Goal: Find specific page/section

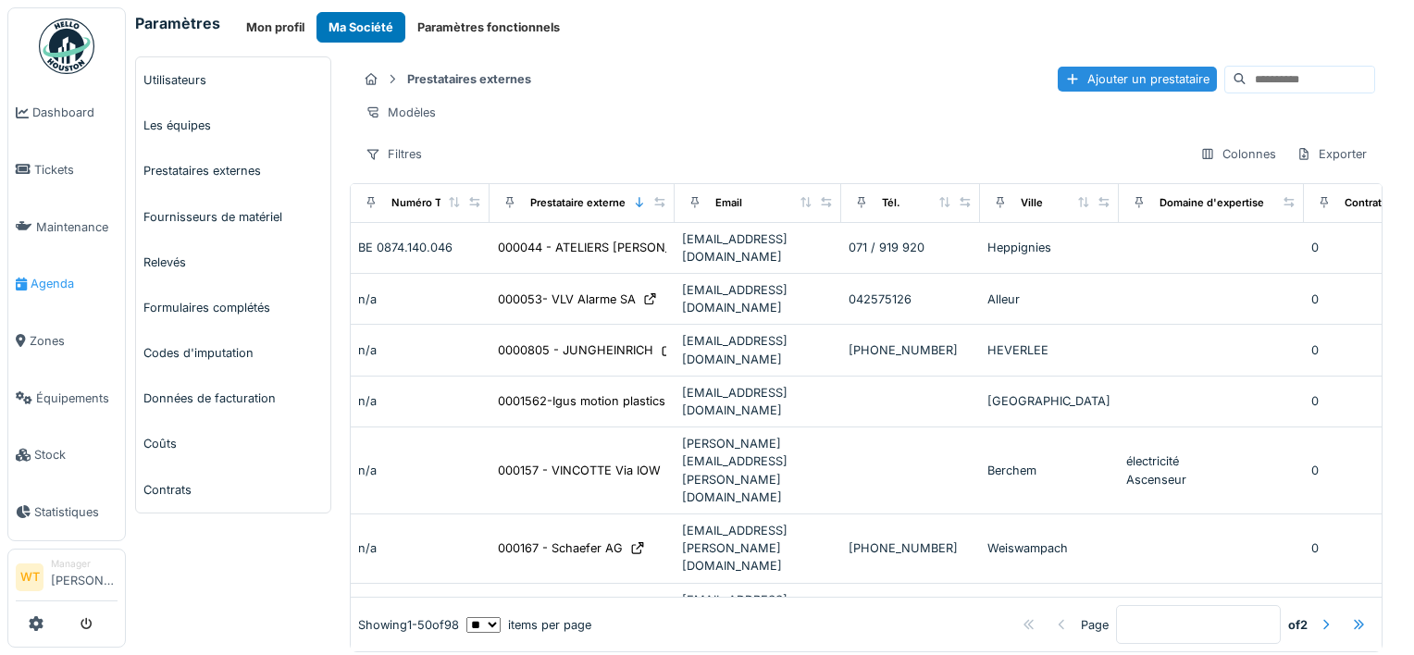
click at [54, 275] on span "Agenda" at bounding box center [74, 284] width 87 height 18
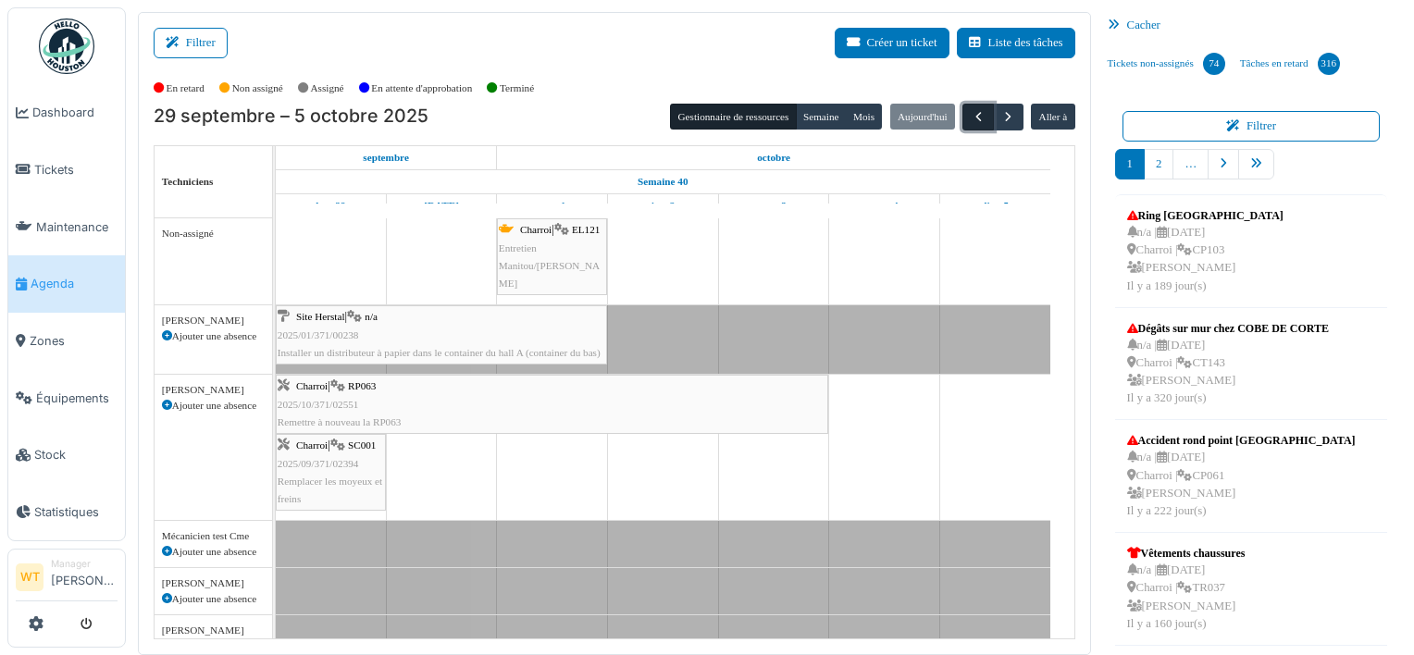
click at [970, 128] on button "button" at bounding box center [978, 117] width 31 height 27
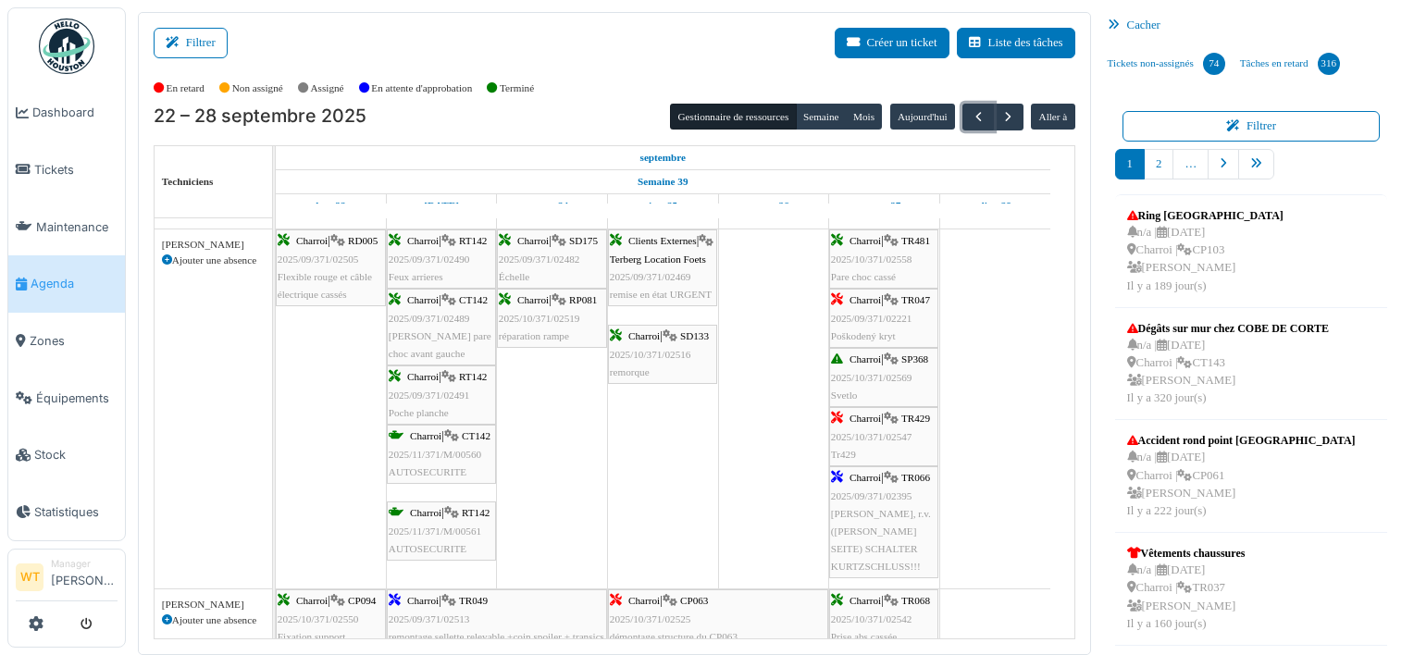
scroll to position [1474, 0]
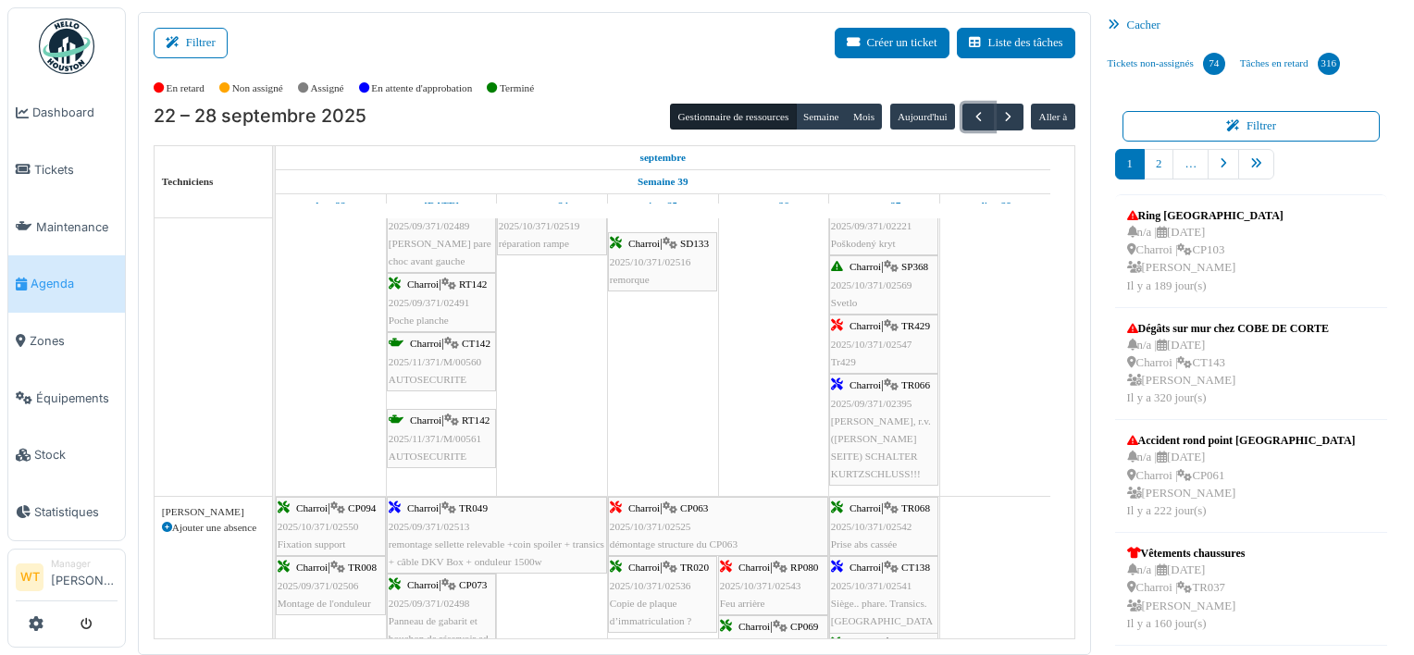
click at [902, 429] on div "Charroi | TR066 2025/09/371/02395 [PERSON_NAME], r.v.([PERSON_NAME] SEITE) SCHA…" at bounding box center [884, 430] width 106 height 106
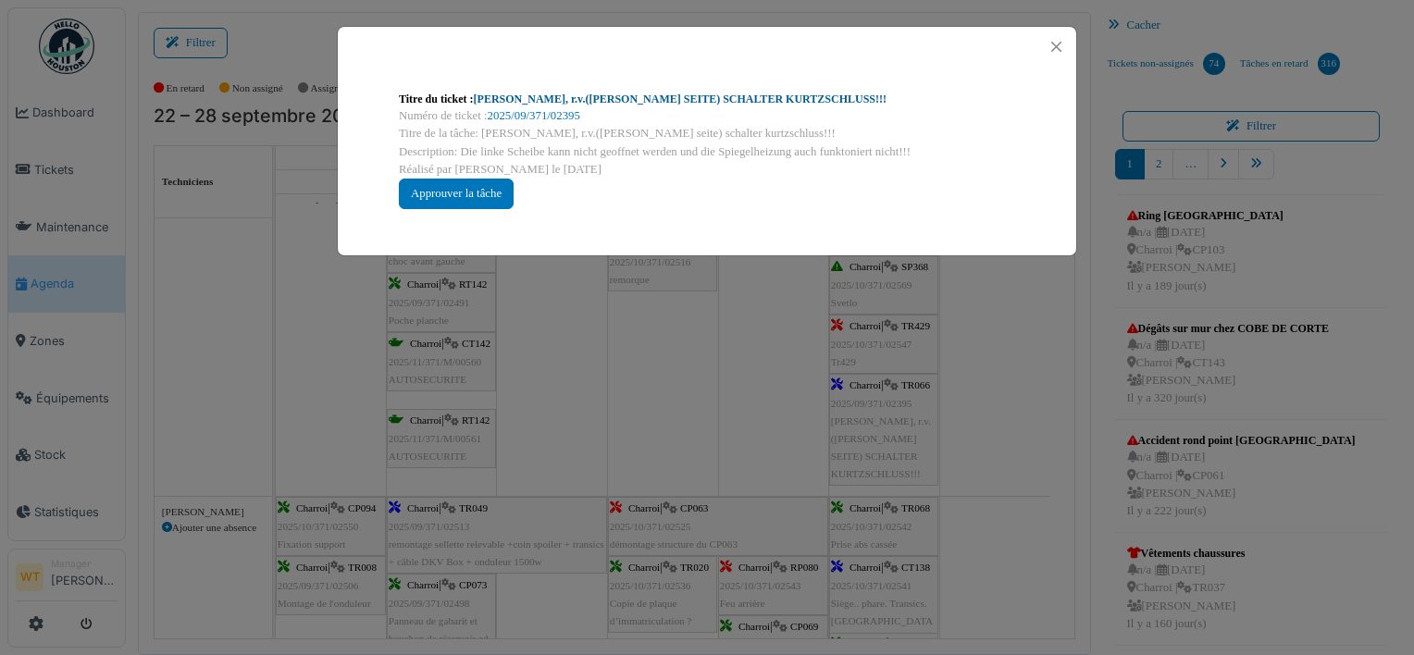
click at [714, 96] on link "[PERSON_NAME], r.v.([PERSON_NAME] SEITE) SCHALTER KURTZSCHLUSS!!!" at bounding box center [680, 99] width 413 height 13
click at [1055, 48] on button "Close" at bounding box center [1056, 46] width 25 height 25
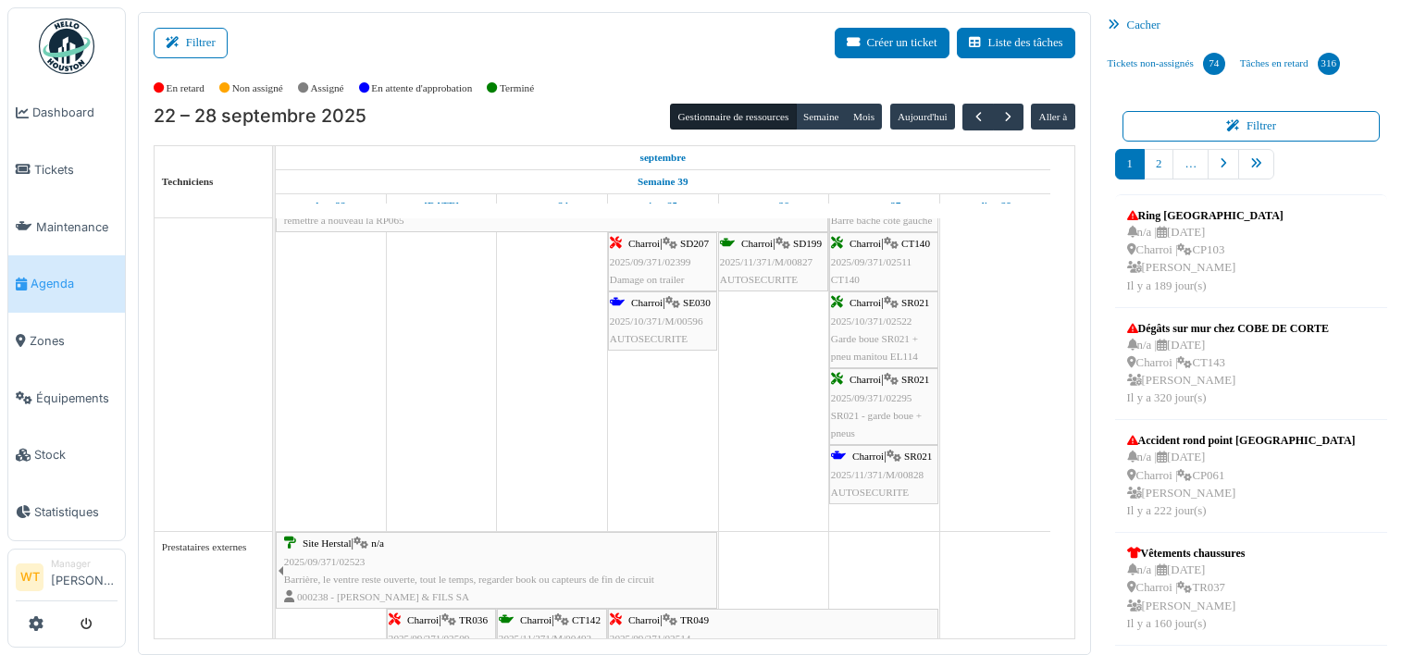
click at [900, 498] on span "AUTOSECURITE" at bounding box center [870, 492] width 78 height 11
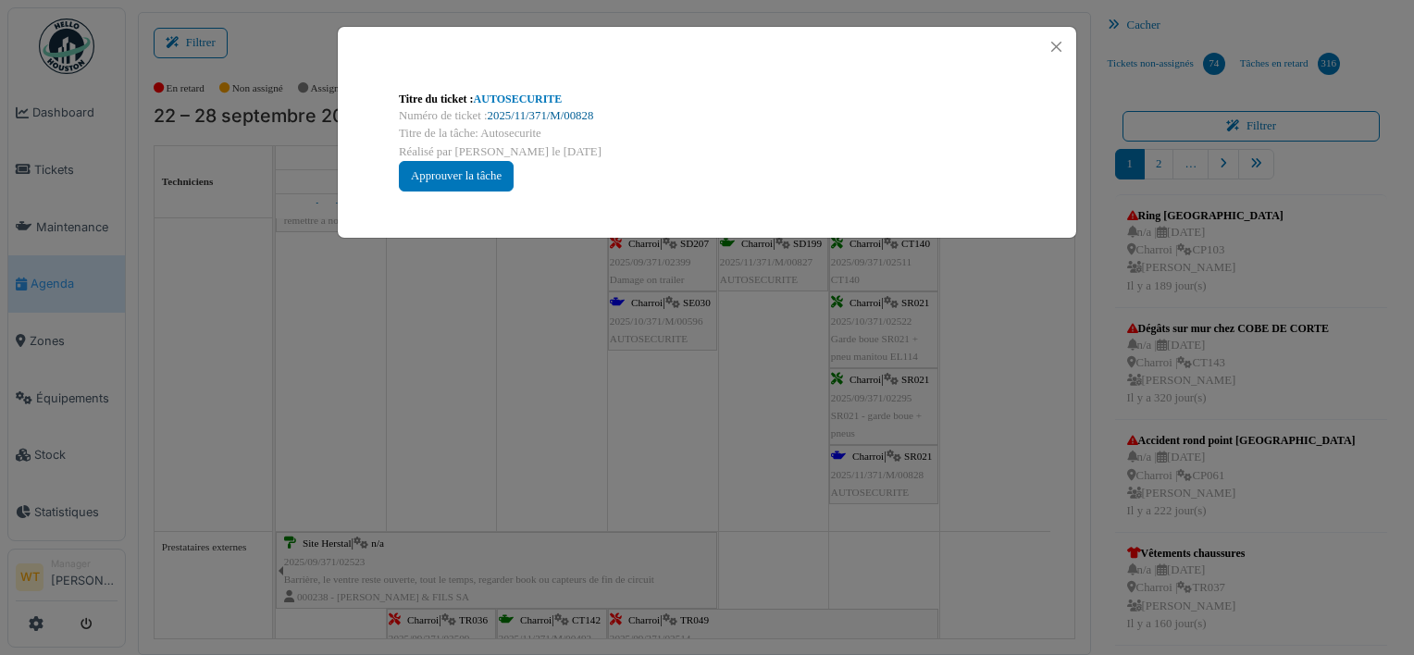
click at [507, 111] on link "2025/11/371/M/00828" at bounding box center [541, 115] width 106 height 13
click at [1063, 47] on button "Close" at bounding box center [1056, 46] width 25 height 25
